Goal: Information Seeking & Learning: Learn about a topic

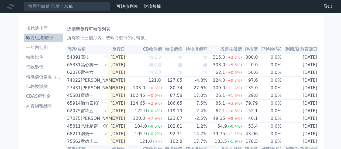
click at [30, 49] on li "一年內到期" at bounding box center [43, 47] width 39 height 6
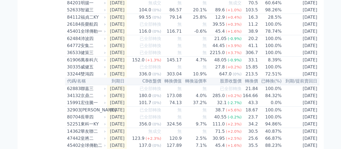
scroll to position [239, 0]
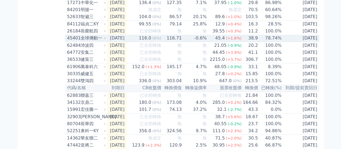
click at [79, 41] on div "45401" at bounding box center [73, 38] width 12 height 6
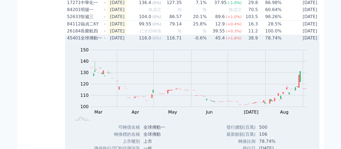
click at [79, 41] on div "45401" at bounding box center [73, 38] width 12 height 6
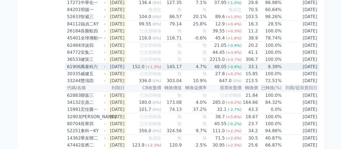
click at [94, 70] on div "萬泰科六" at bounding box center [93, 66] width 24 height 6
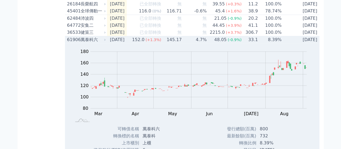
scroll to position [347, 0]
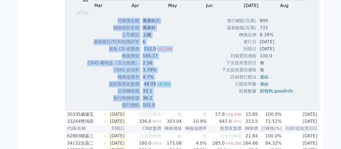
drag, startPoint x: 118, startPoint y: 39, endPoint x: 157, endPoint y: 124, distance: 93.4
click at [157, 108] on tbody "可轉債名稱 萬泰科六 轉換標的名稱 萬泰科 上市櫃別 上櫃 擔保銀行/TCRI信用評等 6 最新 CB 收盤價 152.0 (+1.3%)" at bounding box center [132, 62] width 90 height 91
copy tbody "可轉債名稱 萬泰科六 轉換標的名稱 萬泰科 上市櫃別 上櫃 擔保銀行/TCRI信用評等 6 最新 CB 收盤價 152.0 (+1.3%) 轉換價值 145.…"
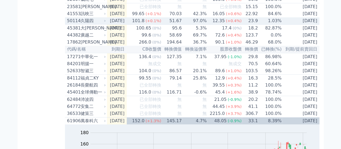
scroll to position [131, 0]
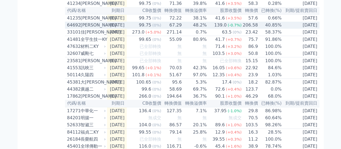
click at [84, 28] on div "[PERSON_NAME]" at bounding box center [93, 25] width 24 height 6
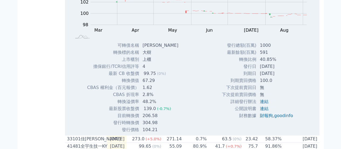
scroll to position [212, 0]
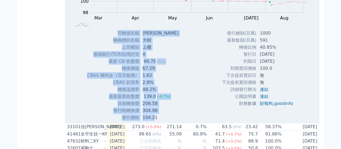
drag, startPoint x: 117, startPoint y: 39, endPoint x: 153, endPoint y: 123, distance: 91.9
click at [153, 121] on tbody "可轉債名稱 大樹二 轉換標的名稱 大樹 上市櫃別 上櫃 擔保銀行/TCRI信用評等 4 最新 CB 收盤價 99.75 (0%) 67.29" at bounding box center [135, 75] width 96 height 91
click at [117, 37] on td "可轉債名稱" at bounding box center [113, 33] width 52 height 7
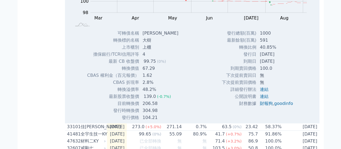
drag, startPoint x: 117, startPoint y: 38, endPoint x: 186, endPoint y: 124, distance: 109.8
click at [186, 121] on div "Zoom Out 100 94 96 98 100 102 104 106 108 110 L Mar Apr May Jun Jul Aug Sep Oct…" at bounding box center [192, 34] width 255 height 173
copy table
